Goal: Contribute content: Contribute content

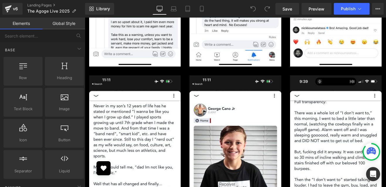
scroll to position [5003, 0]
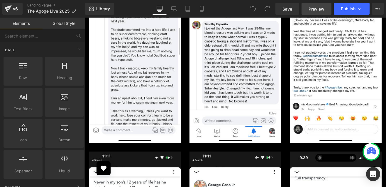
click at [309, 10] on span "Preview" at bounding box center [316, 9] width 16 height 6
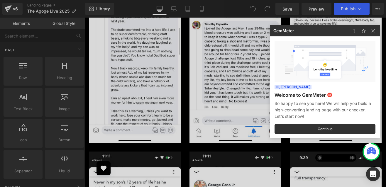
click at [10, 9] on div at bounding box center [193, 93] width 386 height 187
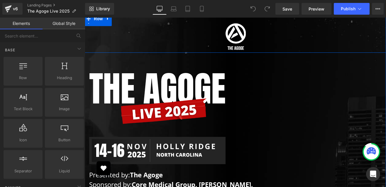
scroll to position [50, 0]
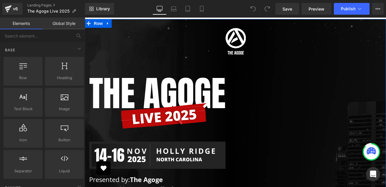
click at [258, 75] on h1 "The AGOGE" at bounding box center [186, 93] width 195 height 42
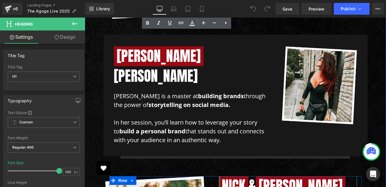
scroll to position [3313, 0]
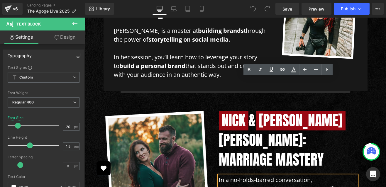
drag, startPoint x: 254, startPoint y: 135, endPoint x: 211, endPoint y: 80, distance: 69.6
click at [211, 111] on div "Image NIck & [PERSON_NAME]: Marriage Mastery Heading In a no-holds-barred conve…" at bounding box center [235, 178] width 252 height 135
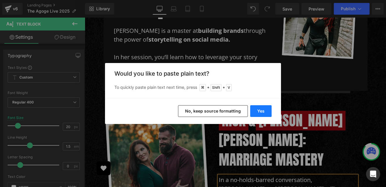
click at [258, 111] on button "Yes" at bounding box center [260, 111] width 21 height 12
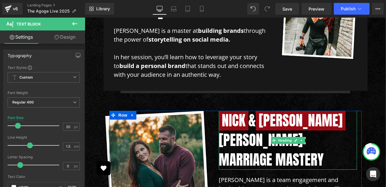
click at [243, 111] on span "NIck" at bounding box center [234, 121] width 30 height 20
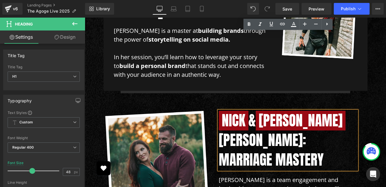
click at [244, 111] on span "NIck" at bounding box center [234, 121] width 30 height 20
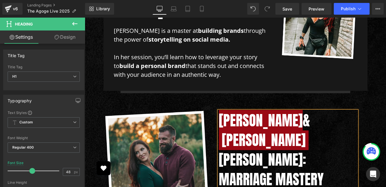
click at [278, 130] on span "[PERSON_NAME]" at bounding box center [264, 140] width 90 height 20
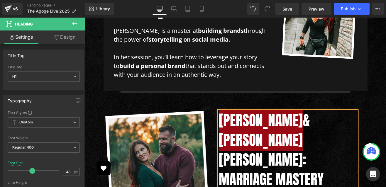
click at [342, 111] on h1 "[PERSON_NAME] & [PERSON_NAME]:" at bounding box center [288, 140] width 138 height 59
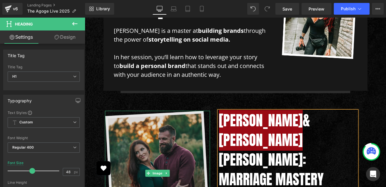
click at [151, 170] on span "Image" at bounding box center [157, 173] width 12 height 7
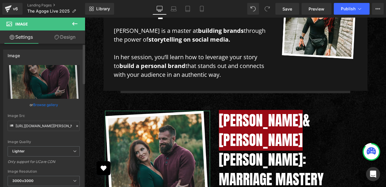
click at [42, 103] on link "Browse gallery" at bounding box center [45, 105] width 25 height 10
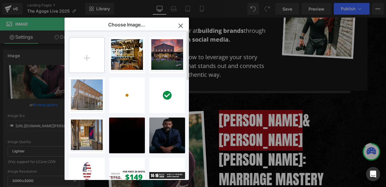
click at [96, 68] on input "file" at bounding box center [86, 55] width 35 height 35
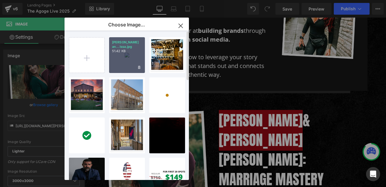
click at [134, 59] on div "[PERSON_NAME] an...issa.jpg 51.42 KB" at bounding box center [127, 55] width 36 height 36
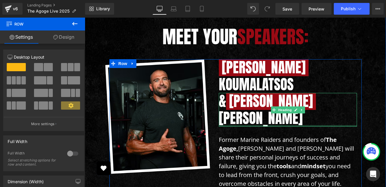
scroll to position [2768, 0]
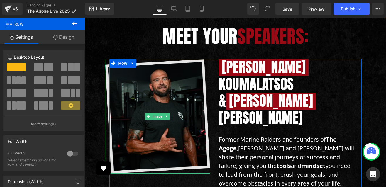
click at [161, 81] on img at bounding box center [157, 116] width 105 height 115
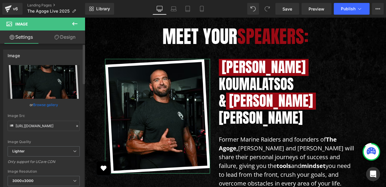
click at [45, 106] on link "Browse gallery" at bounding box center [45, 105] width 25 height 10
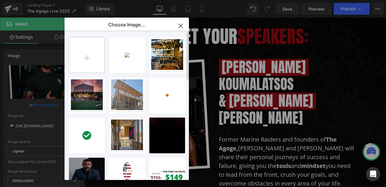
click at [88, 66] on input "file" at bounding box center [86, 55] width 35 height 35
type input "C:\fakepath\[PERSON_NAME] and [PERSON_NAME].jpg"
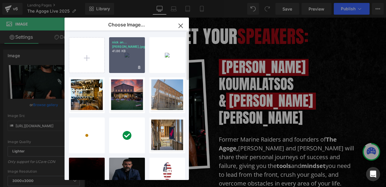
click at [137, 60] on div "nick an...[PERSON_NAME].jpg 41.86 KB" at bounding box center [127, 55] width 36 height 36
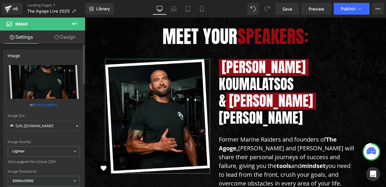
click at [49, 107] on link "Browse gallery" at bounding box center [45, 105] width 25 height 10
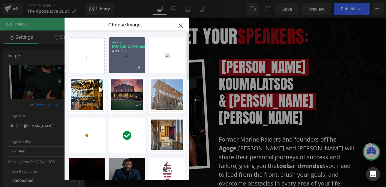
click at [128, 67] on div "nick an...[PERSON_NAME].jpg 41.86 KB" at bounding box center [127, 55] width 36 height 36
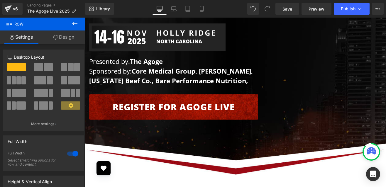
scroll to position [0, 0]
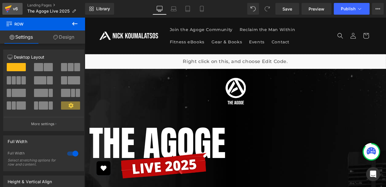
click at [9, 9] on icon at bounding box center [8, 9] width 4 height 3
click at [292, 9] on span "Save" at bounding box center [287, 9] width 10 height 6
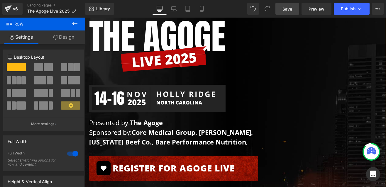
scroll to position [119, 0]
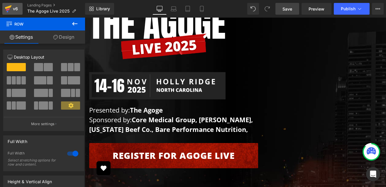
click at [19, 3] on link "v6" at bounding box center [12, 9] width 20 height 12
